Goal: Navigation & Orientation: Find specific page/section

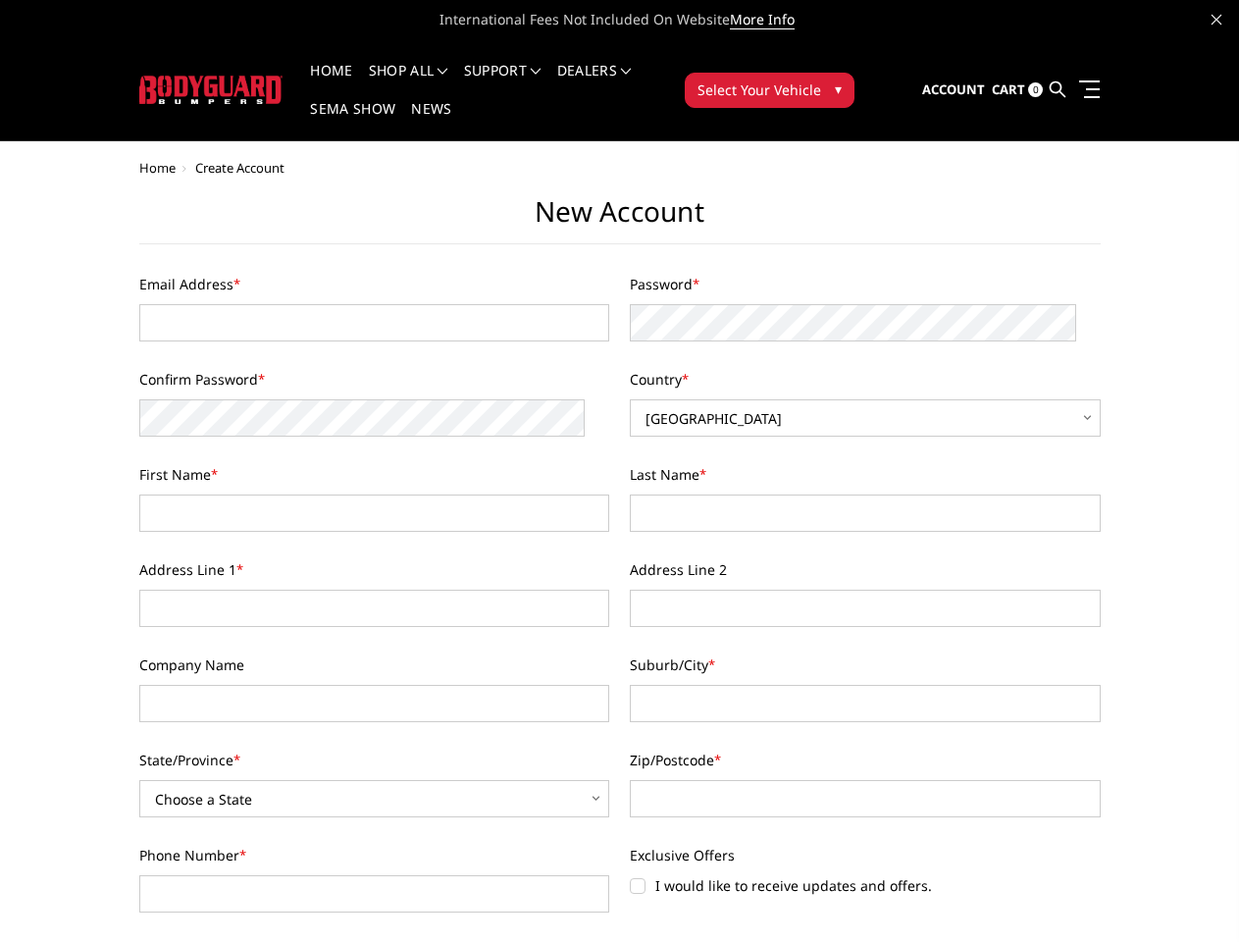
click at [620, 471] on div "Last Name *" at bounding box center [866, 498] width 492 height 68
click at [529, 71] on li "Support FAQ Install Instructions Shipping Warranty Terms & Conditions Cancellat…" at bounding box center [502, 83] width 93 height 38
click at [528, 82] on li "Support FAQ Install Instructions Shipping Warranty Terms & Conditions Cancellat…" at bounding box center [502, 83] width 93 height 38
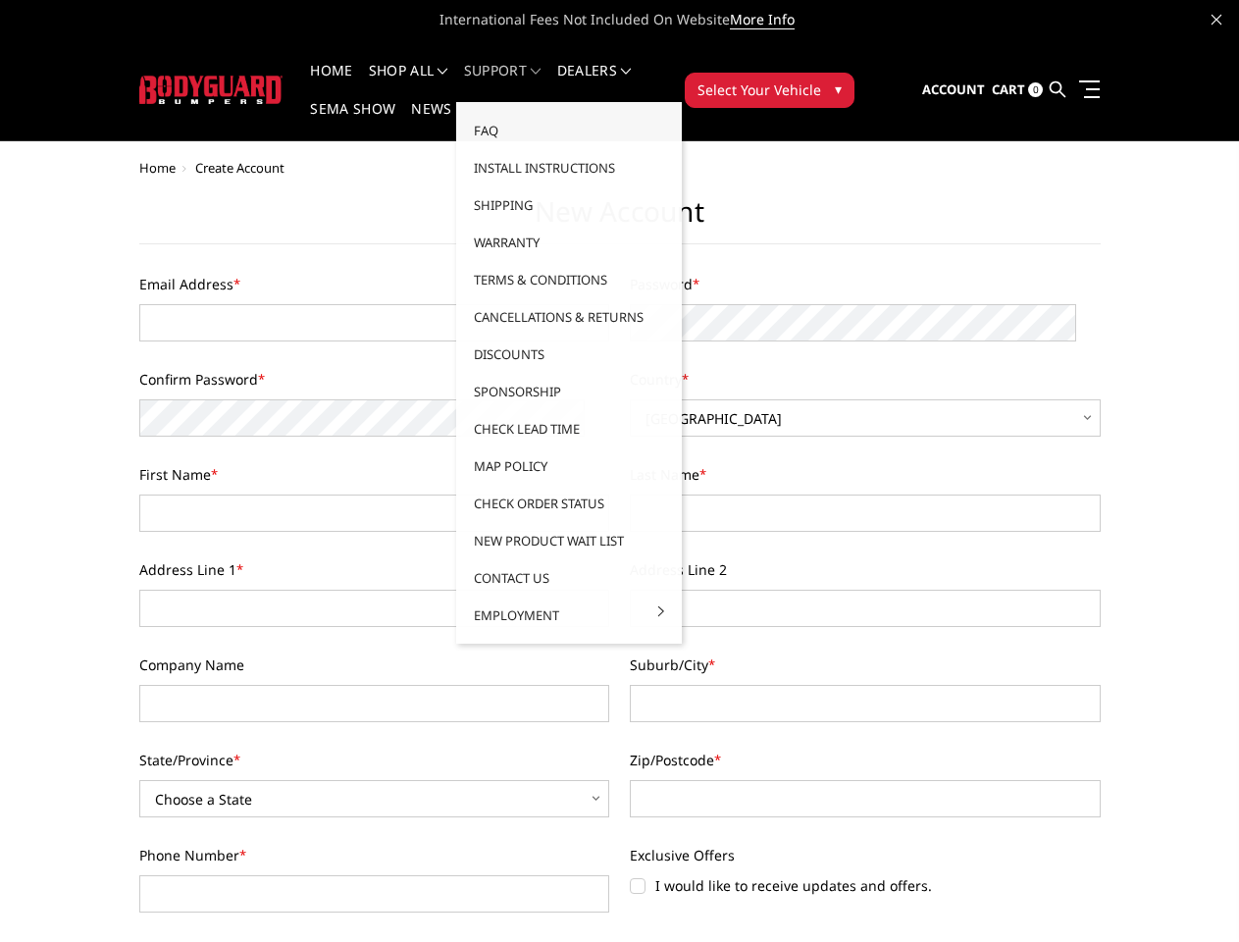
click at [821, 79] on span "Select Your Vehicle" at bounding box center [760, 89] width 124 height 21
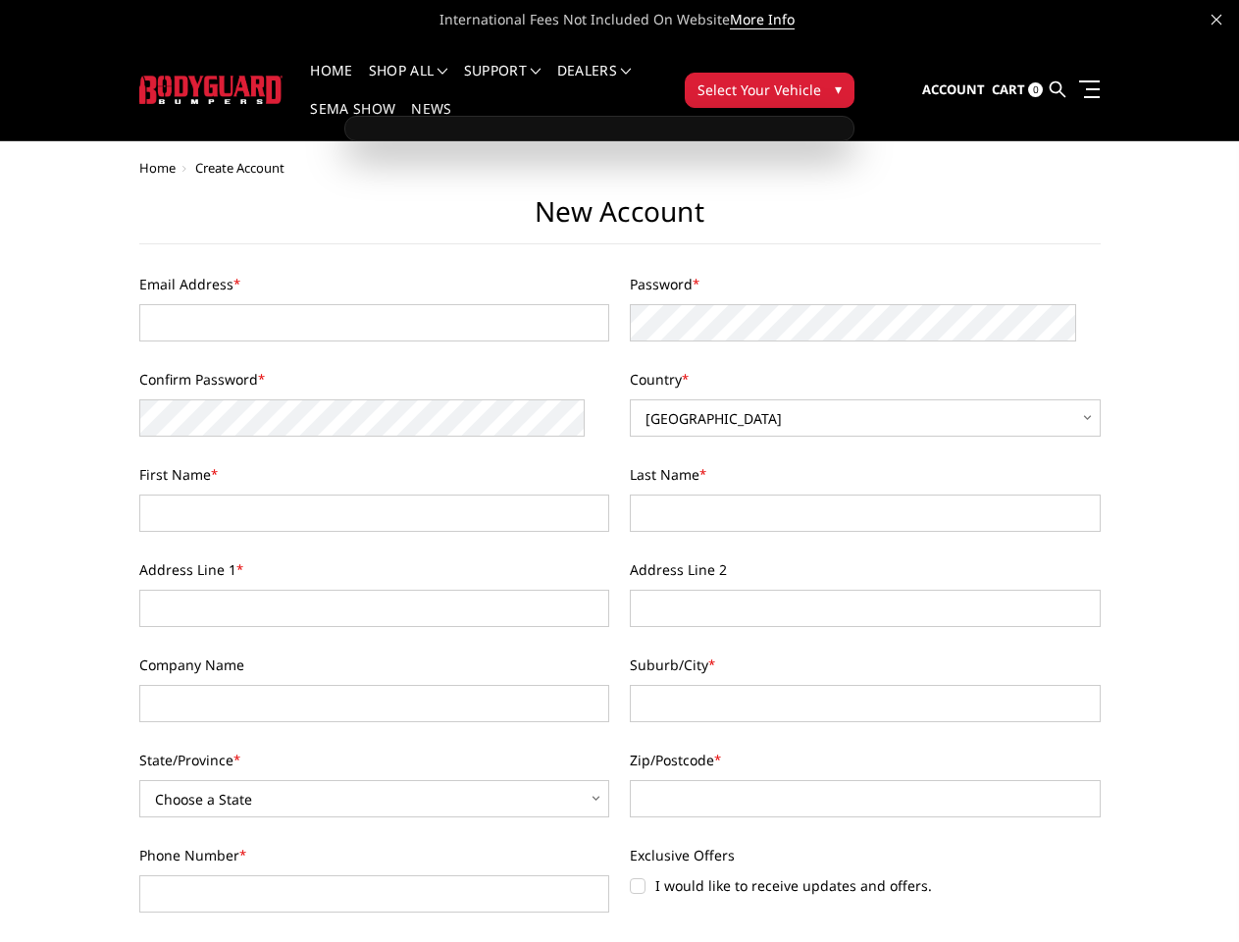
click at [821, 79] on span "Select Your Vehicle" at bounding box center [760, 89] width 124 height 21
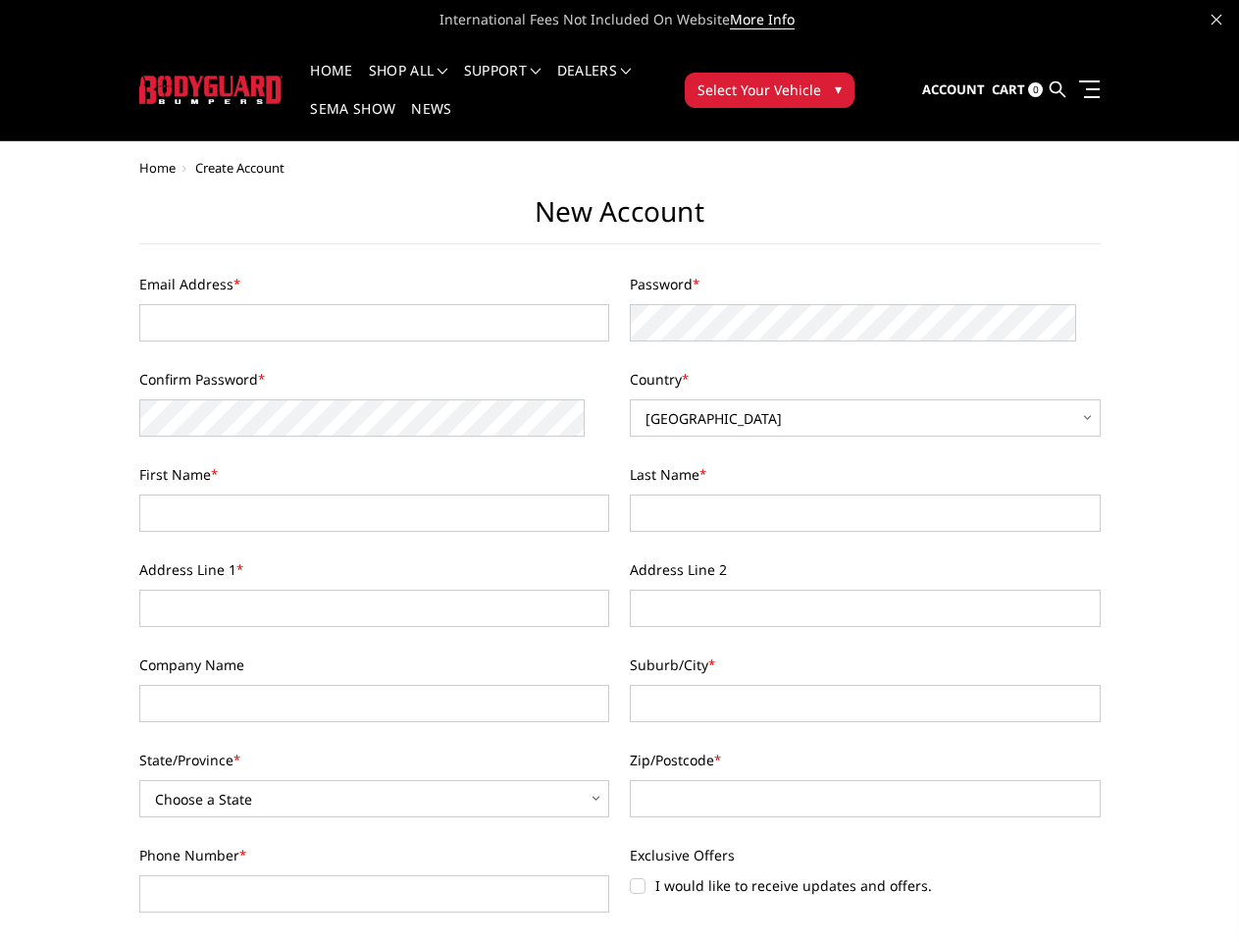
click at [619, 941] on html "International Fees Not Included On Website More Info Home shop all Bronco [DATE…" at bounding box center [619, 960] width 1239 height 1920
